Goal: Information Seeking & Learning: Learn about a topic

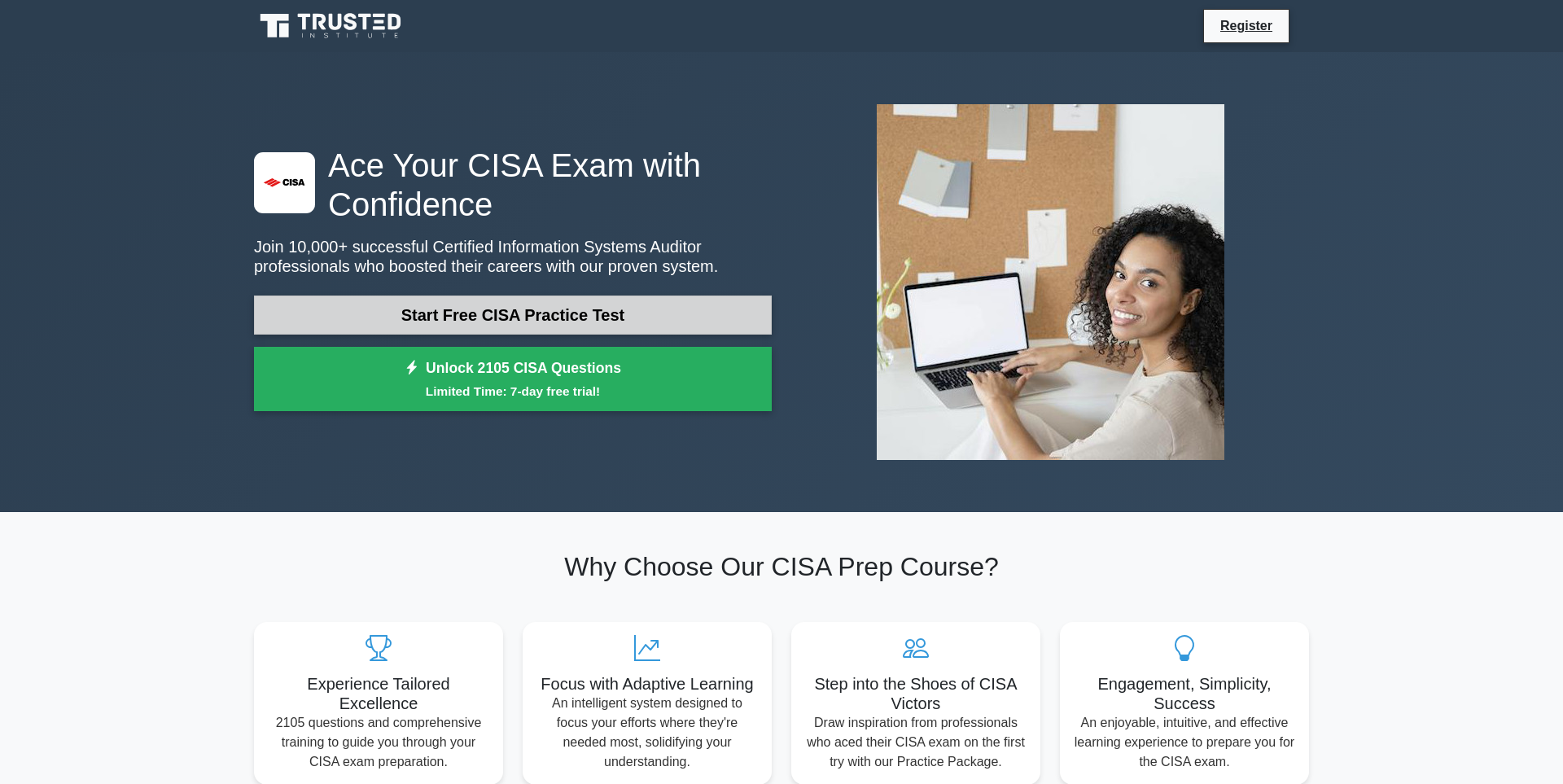
click at [467, 314] on link "Start Free CISA Practice Test" at bounding box center [513, 315] width 518 height 39
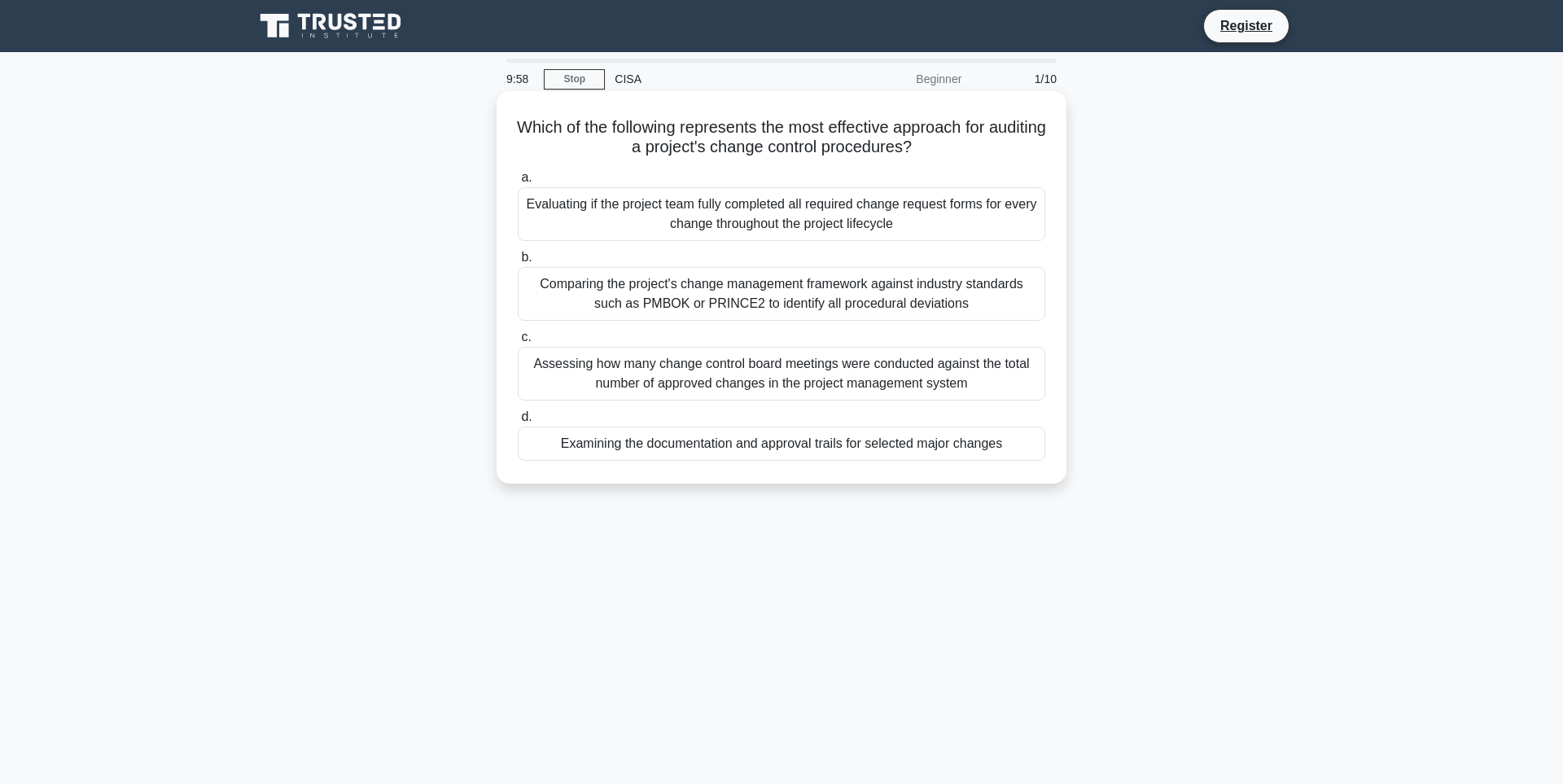
click at [546, 132] on h5 "Which of the following represents the most effective approach for auditing a pr…" at bounding box center [782, 137] width 531 height 40
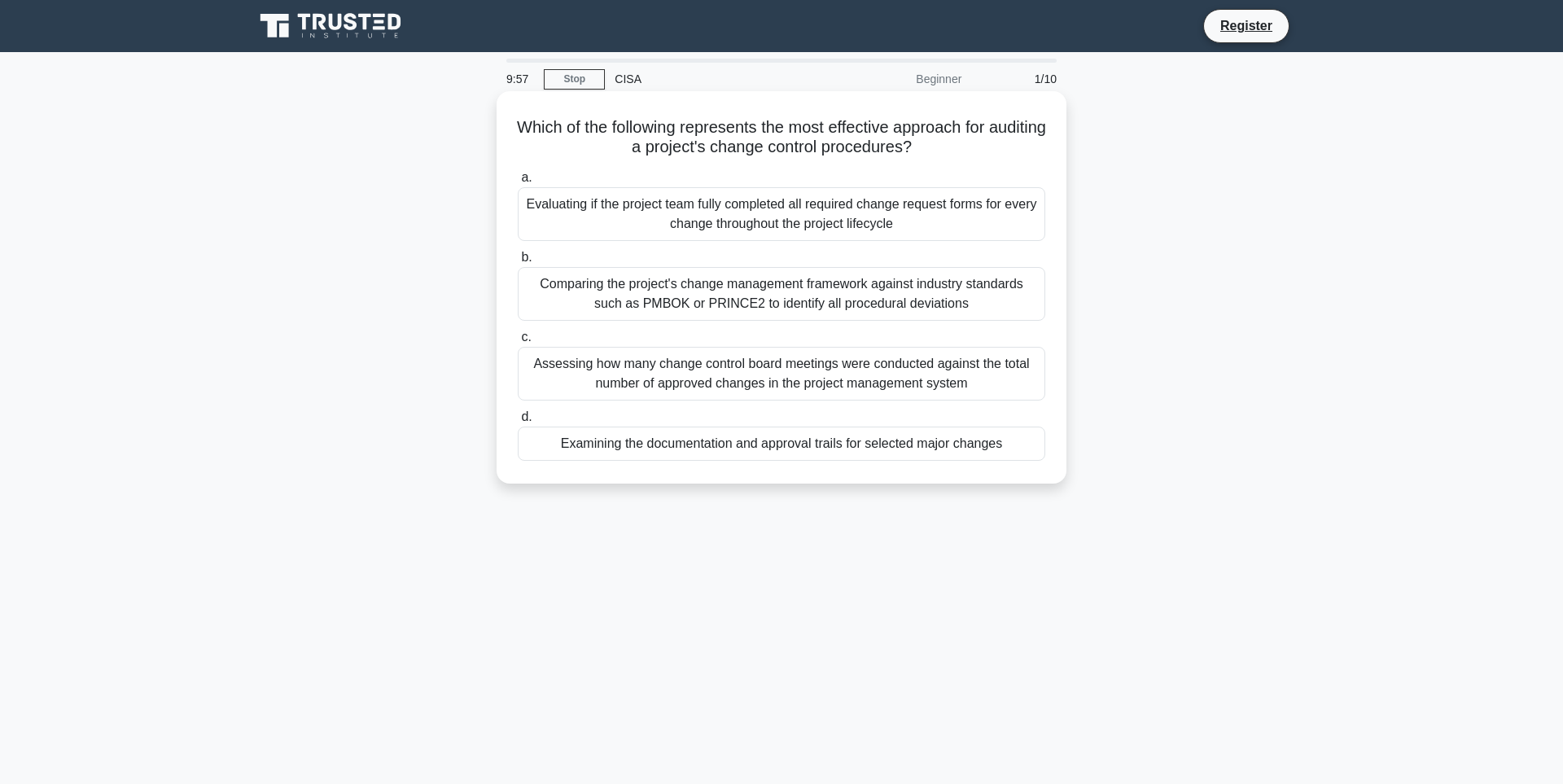
click at [546, 132] on h5 "Which of the following represents the most effective approach for auditing a pr…" at bounding box center [782, 137] width 531 height 40
click at [676, 363] on div "Assessing how many change control board meetings were conducted against the tot…" at bounding box center [782, 373] width 528 height 54
click at [518, 343] on input "c. Assessing how many change control board meetings were conducted against the …" at bounding box center [518, 337] width 0 height 11
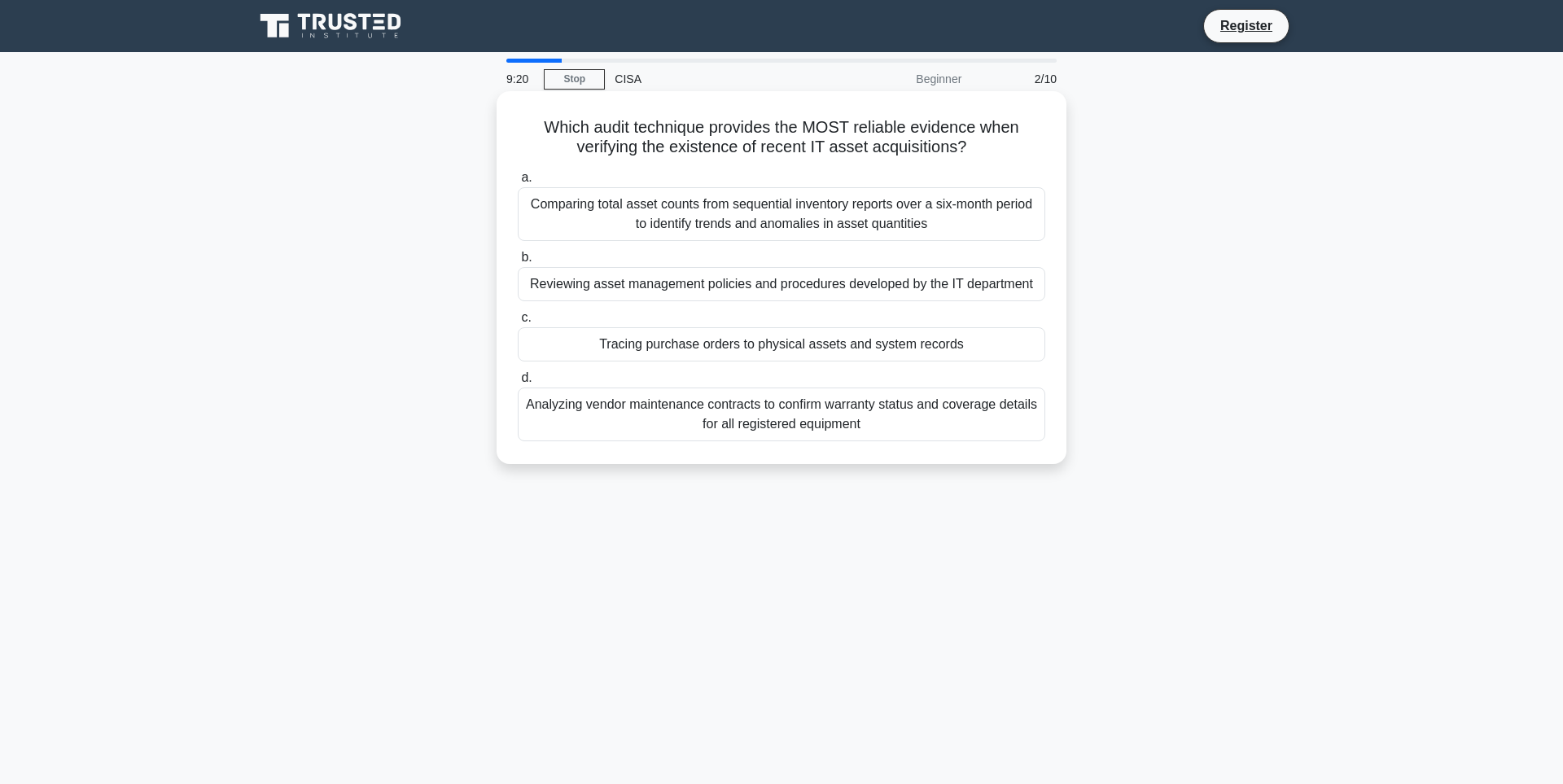
drag, startPoint x: 556, startPoint y: 384, endPoint x: 529, endPoint y: 372, distance: 29.5
click at [529, 372] on div "a. Comparing total asset counts from sequential inventory reports over a six-mo…" at bounding box center [782, 304] width 547 height 280
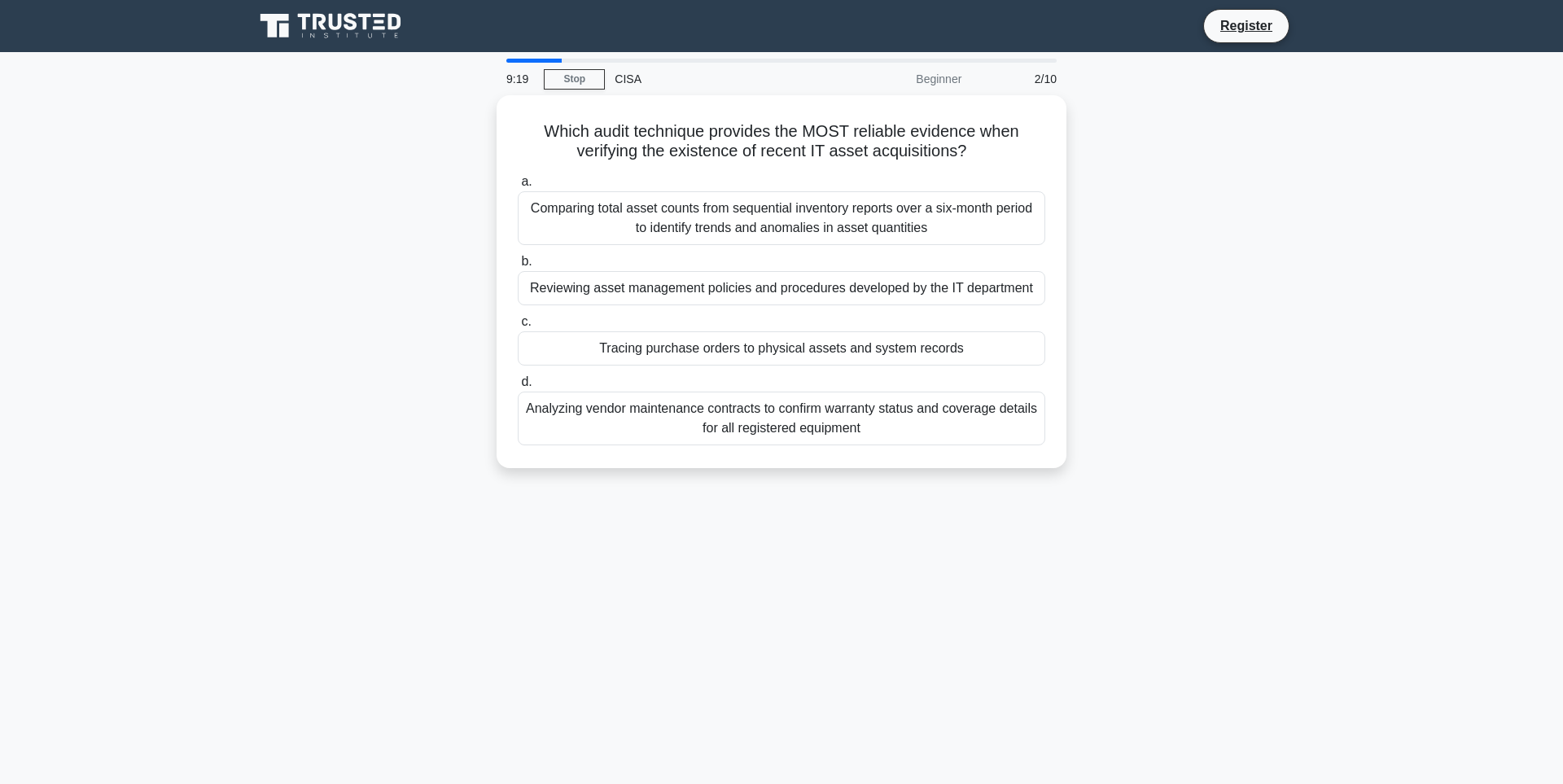
click at [453, 237] on div "Which audit technique provides the MOST reliable evidence when verifying the ex…" at bounding box center [782, 292] width 1075 height 393
drag, startPoint x: 469, startPoint y: 170, endPoint x: 616, endPoint y: 535, distance: 393.5
click at [616, 535] on div "9:18 Stop CISA Beginner 2/10 Which audit technique provides the MOST reliable e…" at bounding box center [782, 466] width 1075 height 814
drag, startPoint x: 416, startPoint y: 119, endPoint x: 594, endPoint y: 520, distance: 438.7
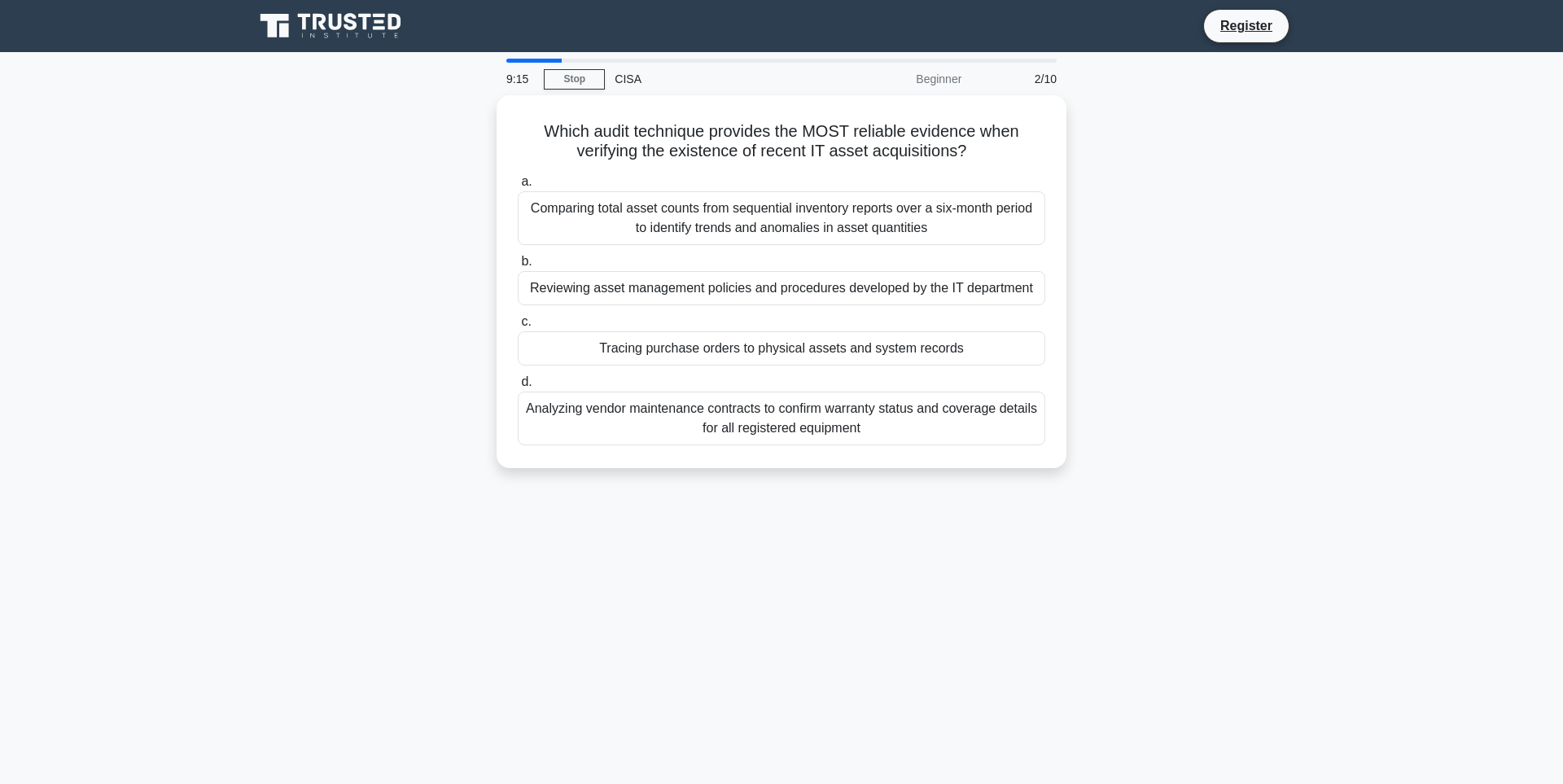
click at [594, 520] on div "9:15 Stop CISA Beginner 2/10 Which audit technique provides the MOST reliable e…" at bounding box center [782, 466] width 1075 height 814
